Goal: Check status

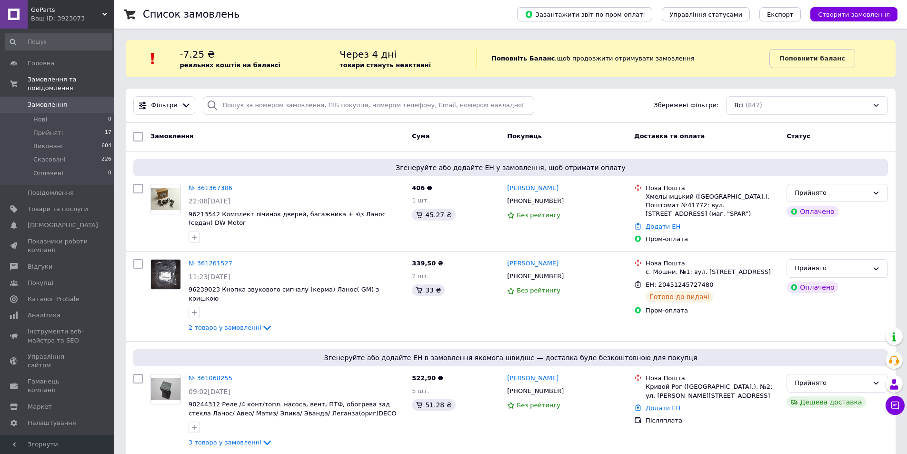
click at [41, 97] on link "Замовлення 0" at bounding box center [58, 105] width 117 height 16
click at [37, 100] on span "Замовлення" at bounding box center [48, 104] width 40 height 9
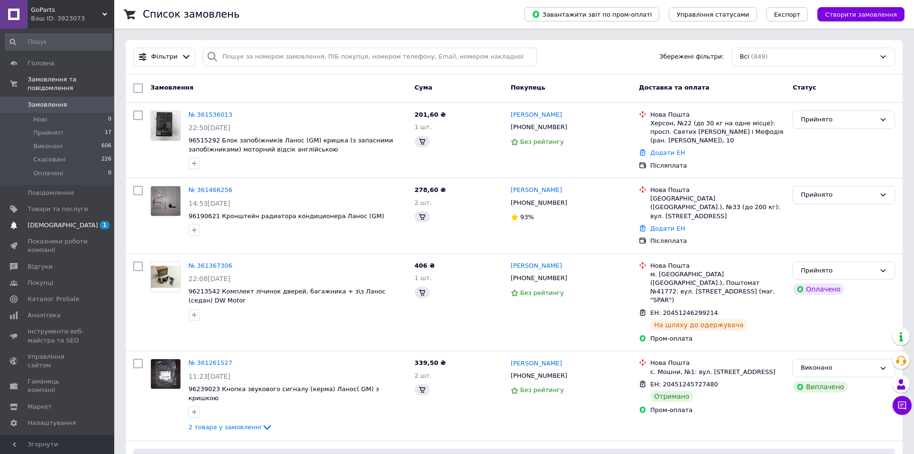
click at [40, 221] on span "[DEMOGRAPHIC_DATA]" at bounding box center [63, 225] width 70 height 9
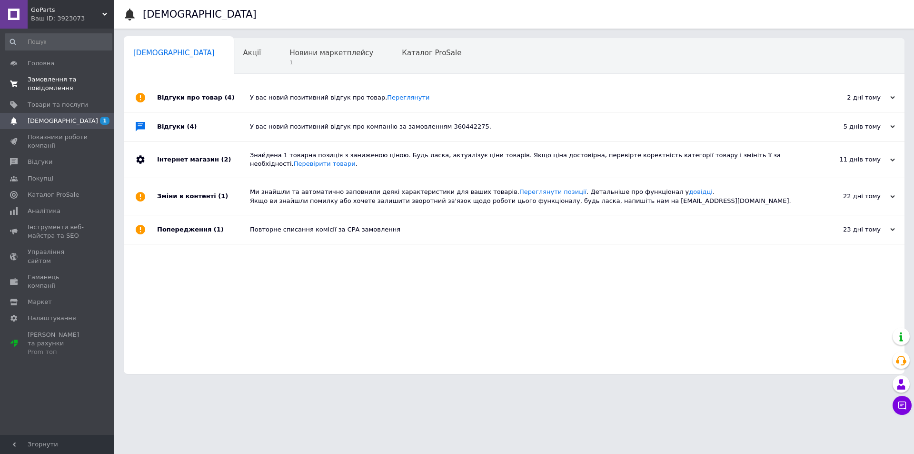
click at [46, 85] on span "Замовлення та повідомлення" at bounding box center [58, 83] width 60 height 17
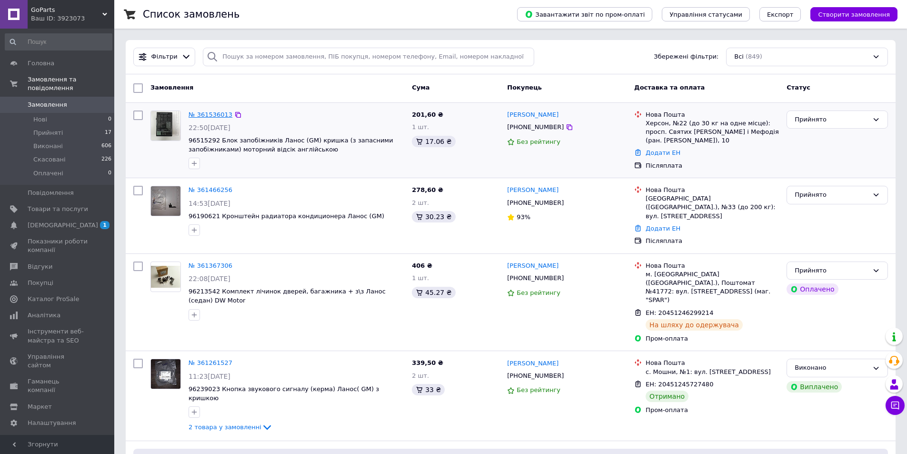
click at [199, 114] on link "№ 361536013" at bounding box center [211, 114] width 44 height 7
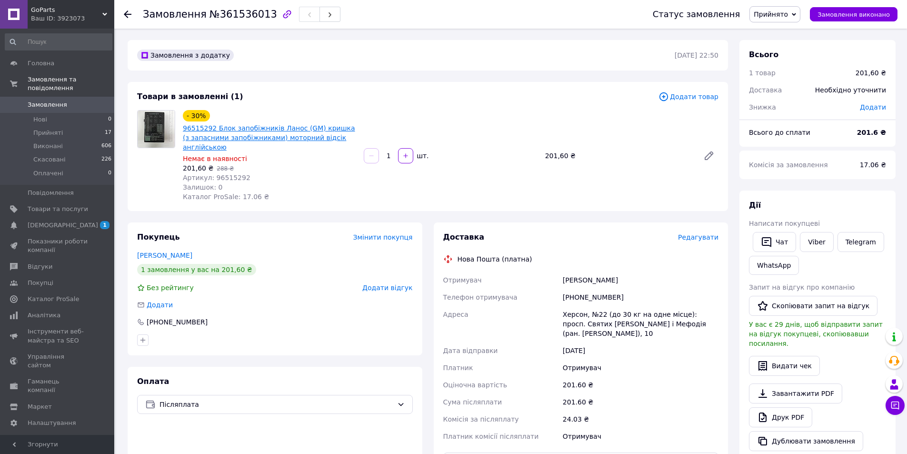
click at [262, 132] on link "96515292 Блок запобіжників Ланос (GM) кришка (з запасними запобіжниками) моторн…" at bounding box center [269, 137] width 172 height 27
